Goal: Share content: Share content

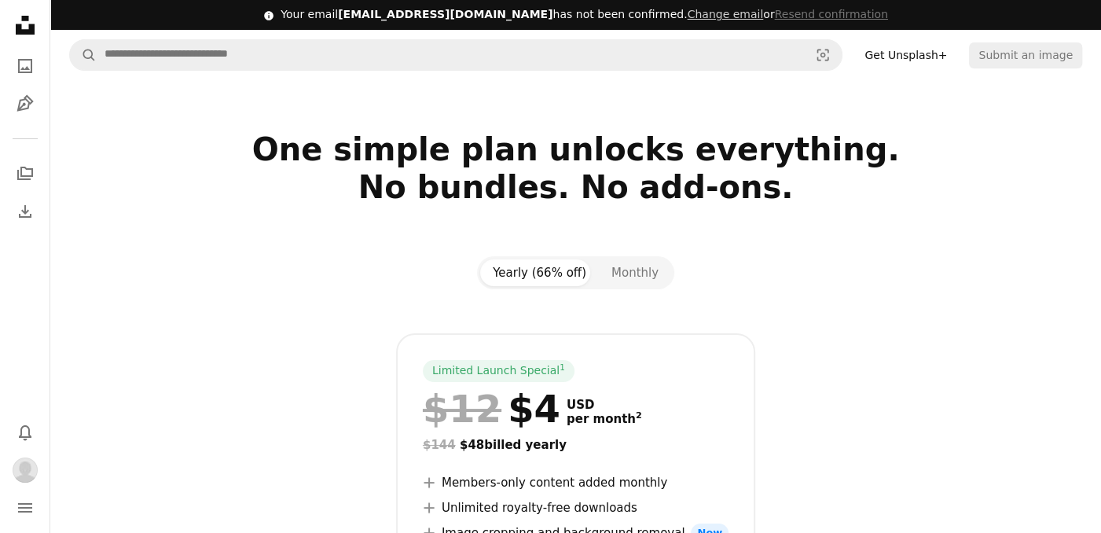
click at [964, 315] on div at bounding box center [576, 311] width 1012 height 44
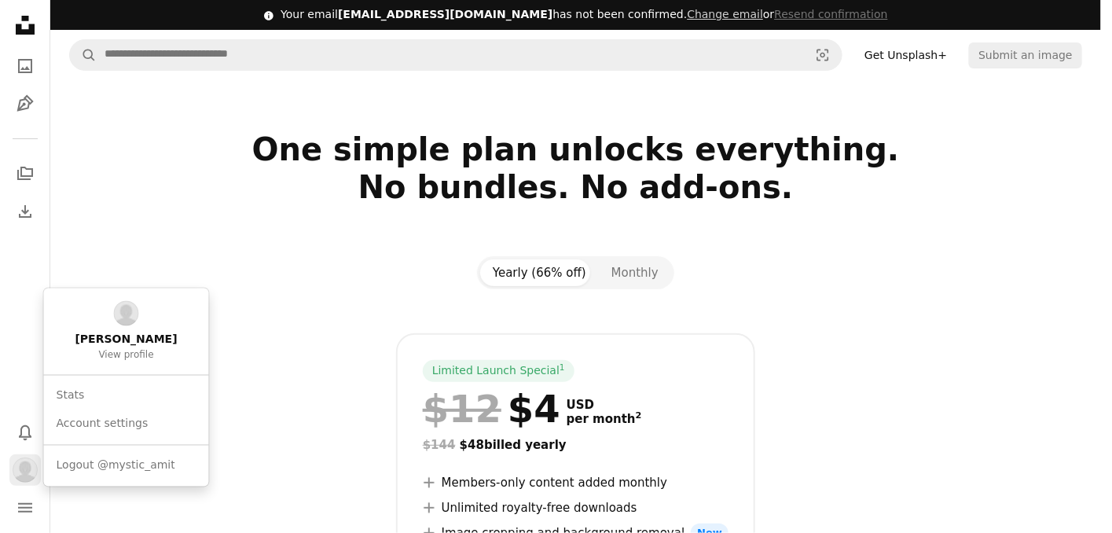
click at [26, 472] on img "Profile" at bounding box center [25, 469] width 25 height 25
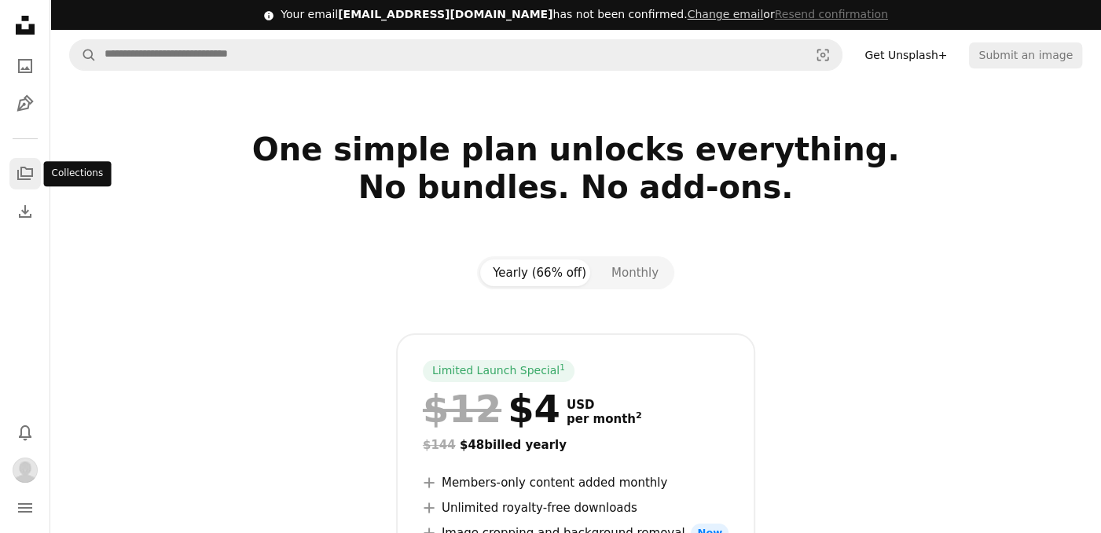
drag, startPoint x: 13, startPoint y: 478, endPoint x: 32, endPoint y: 173, distance: 305.6
click at [32, 173] on nav "Unsplash logo Unsplash Home A photo Pen Tool A stack of folders Download Bell n…" at bounding box center [25, 266] width 50 height 533
click at [32, 173] on icon "Collections" at bounding box center [25, 173] width 16 height 13
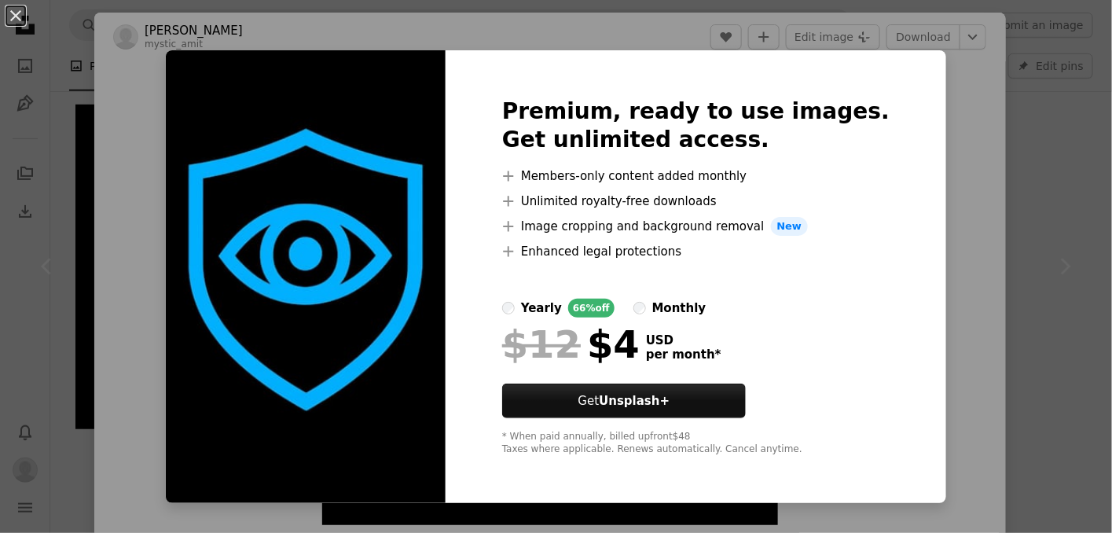
scroll to position [335, 0]
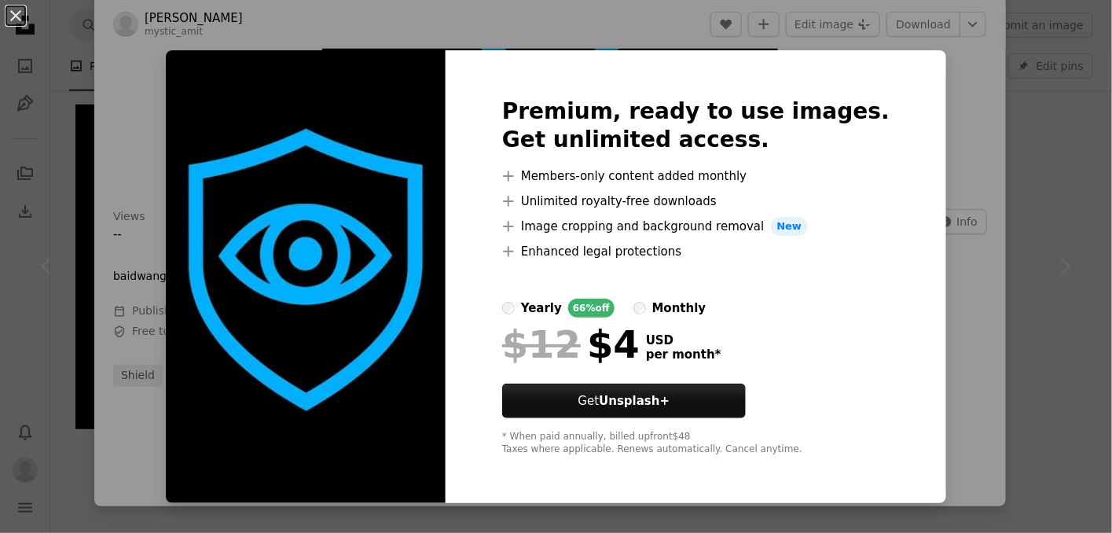
click at [960, 92] on div "An X shape Premium, ready to use images. Get unlimited access. A plus sign Memb…" at bounding box center [556, 266] width 1112 height 533
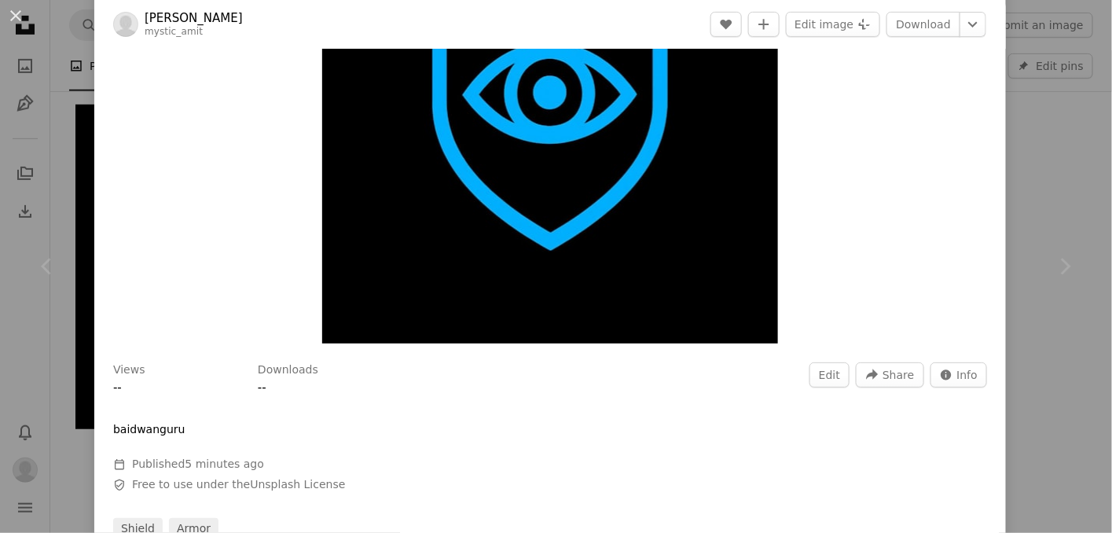
scroll to position [168, 0]
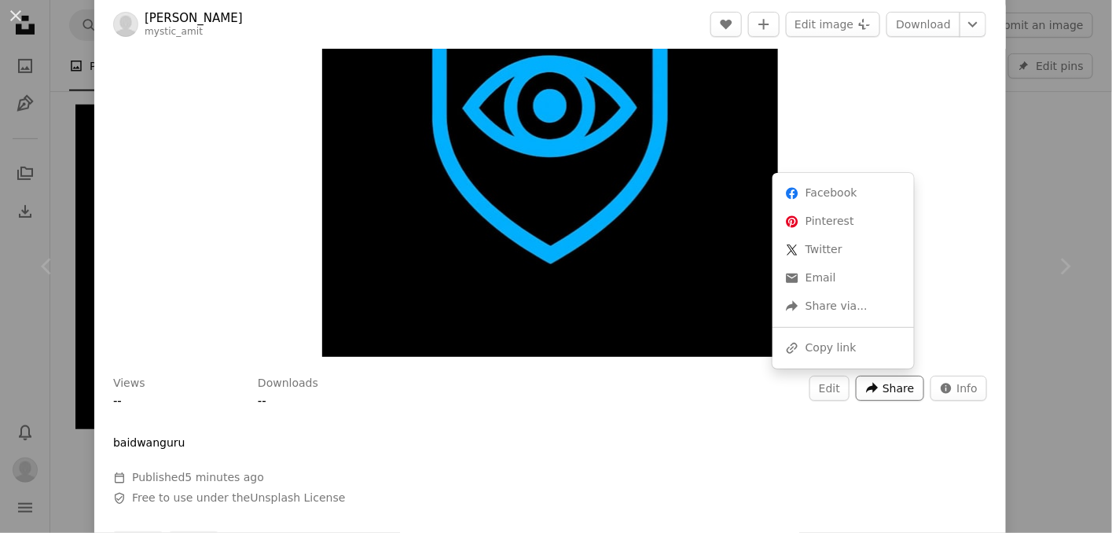
click at [866, 381] on icon "A forward-right arrow" at bounding box center [872, 388] width 14 height 14
click at [851, 339] on div "A URL sharing icon (chains) Copy link" at bounding box center [843, 348] width 129 height 28
